Goal: Task Accomplishment & Management: Manage account settings

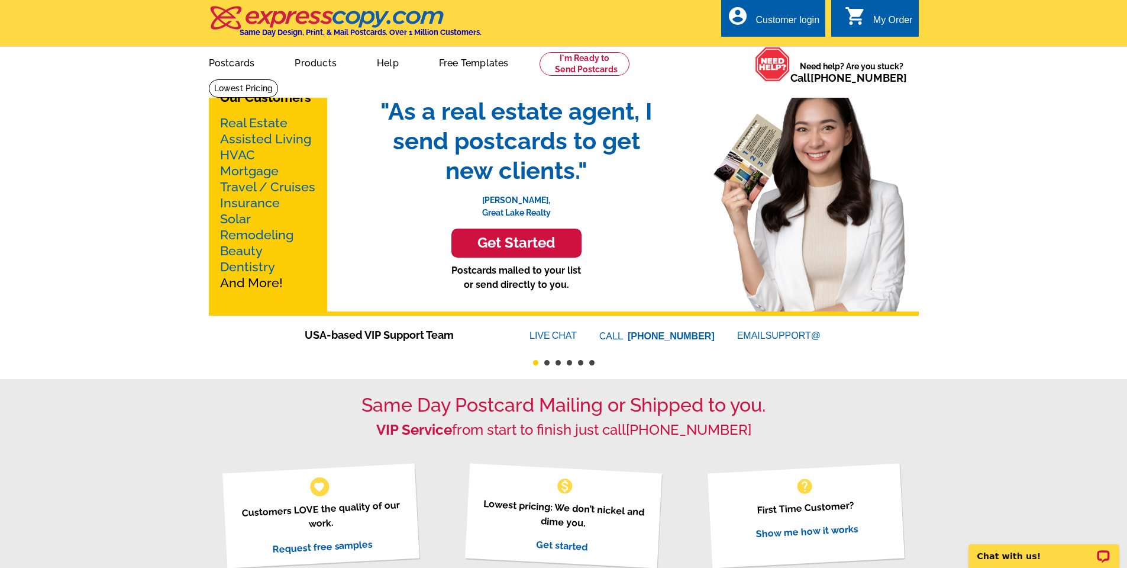
click at [762, 27] on div "Customer login" at bounding box center [788, 23] width 64 height 17
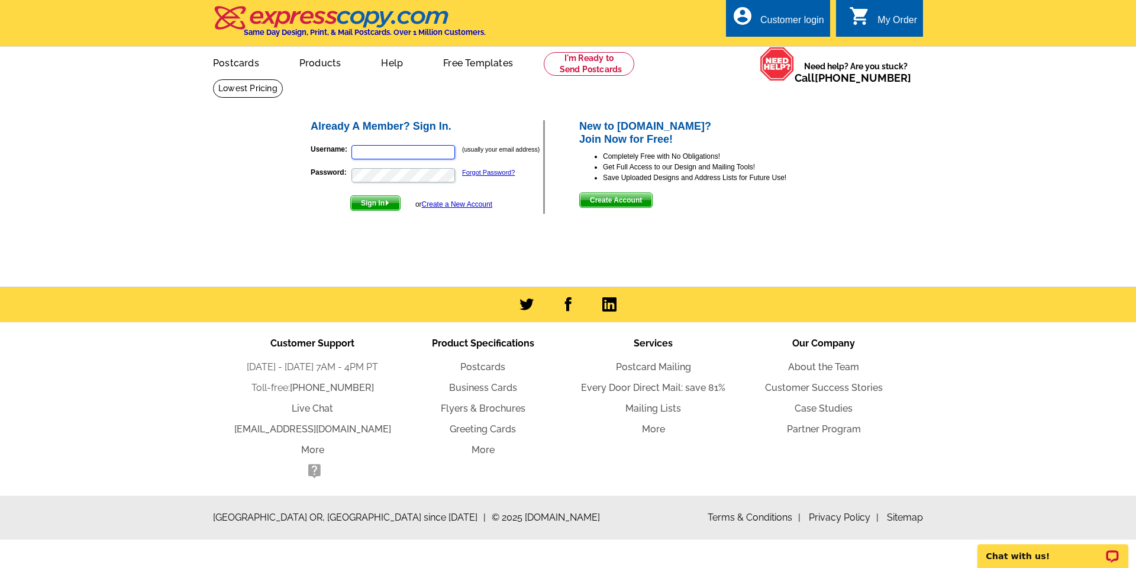
click at [368, 149] on input "Username:" at bounding box center [404, 152] width 104 height 14
type input "joel@homesbyjoel.com"
click at [365, 201] on span "Sign In" at bounding box center [375, 203] width 49 height 14
